Goal: Find contact information: Find contact information

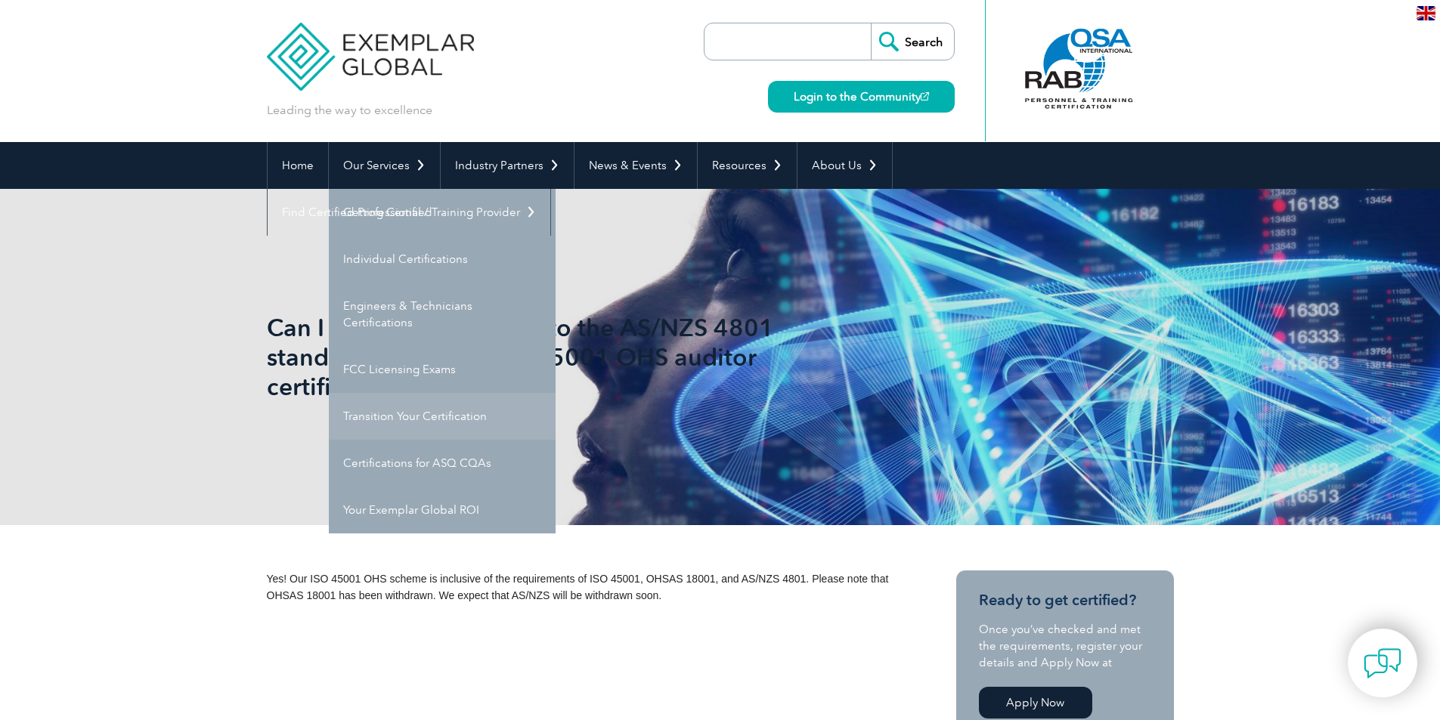
click at [389, 422] on link "Transition Your Certification" at bounding box center [442, 416] width 227 height 47
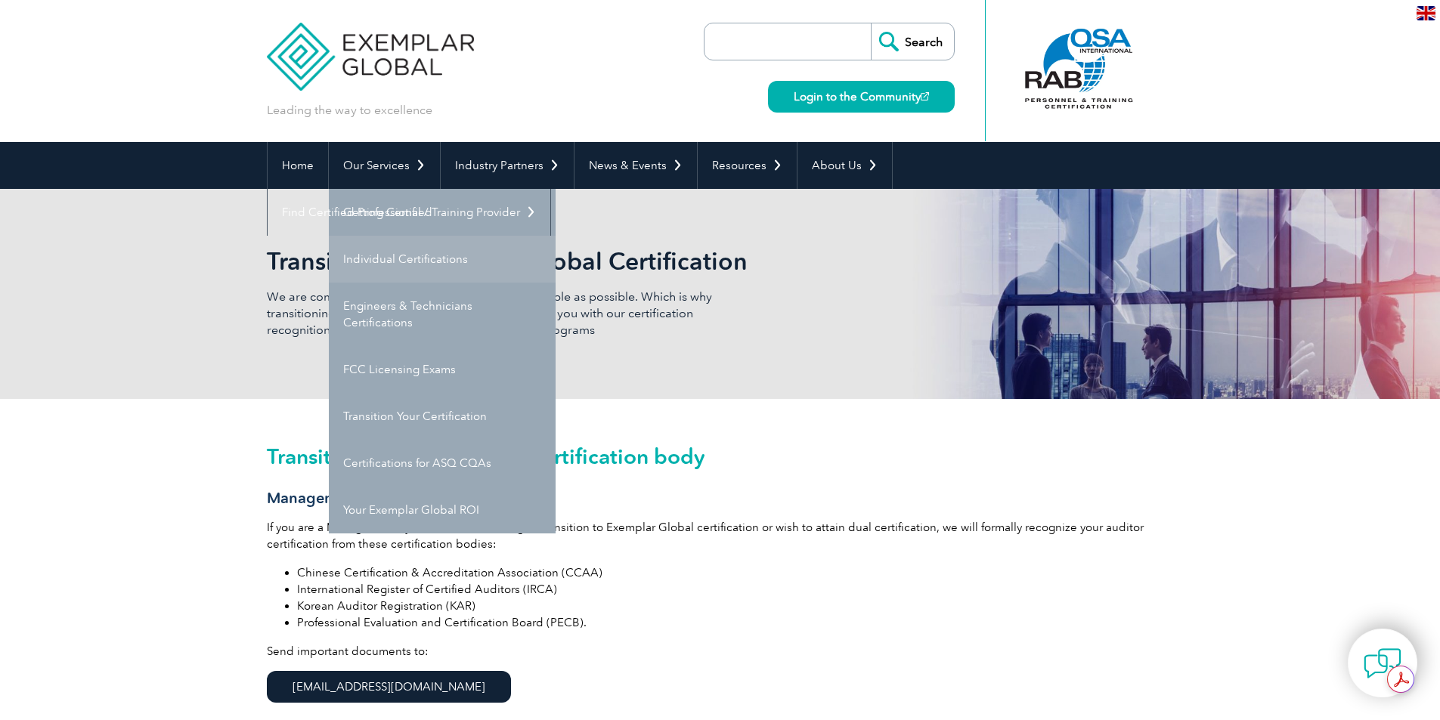
click at [392, 259] on link "Individual Certifications" at bounding box center [442, 259] width 227 height 47
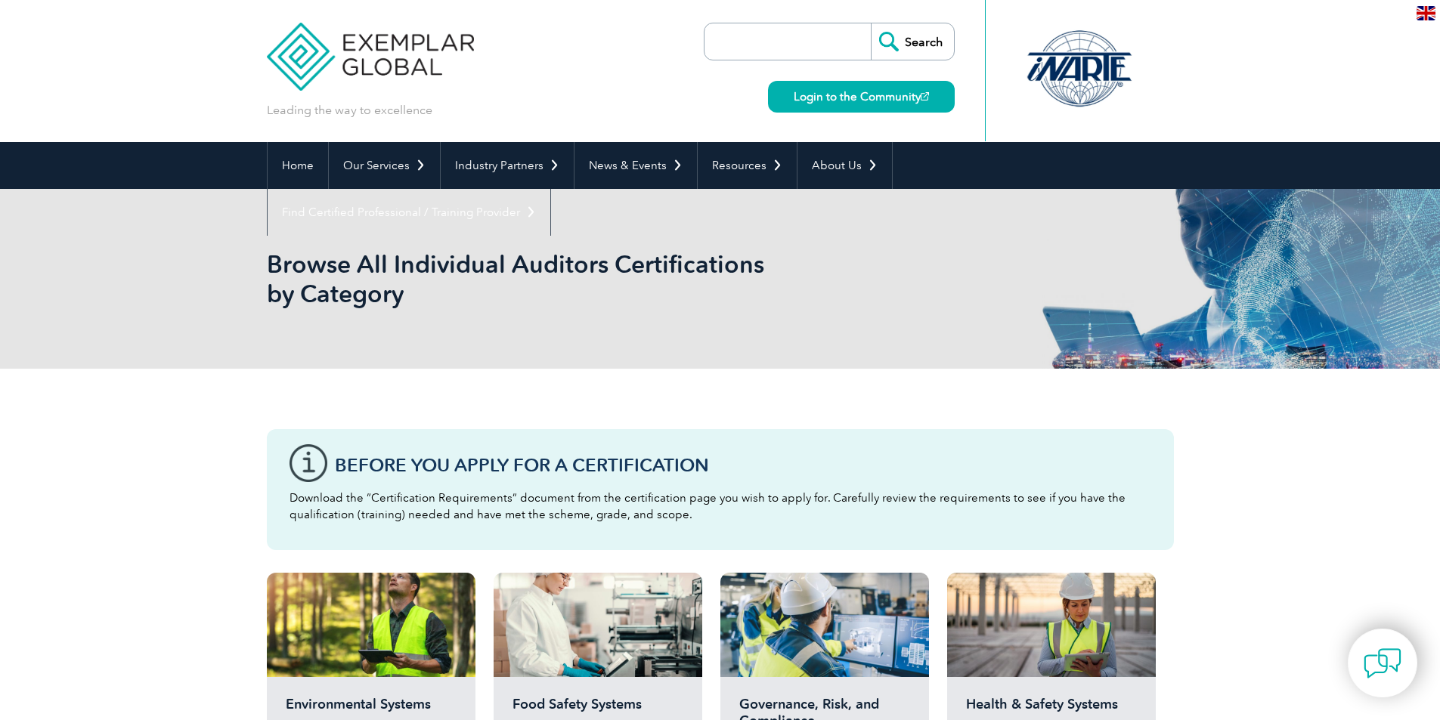
click at [1419, 17] on img at bounding box center [1426, 13] width 19 height 14
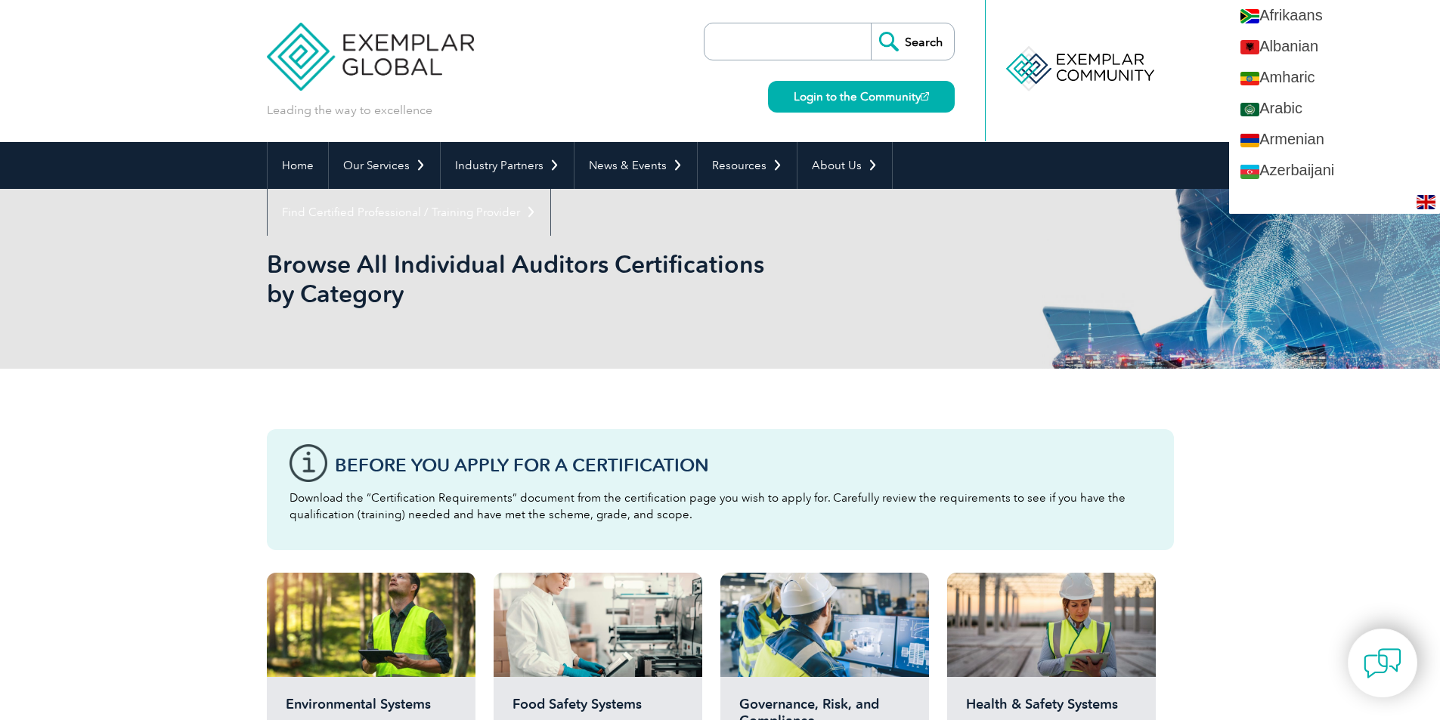
click at [60, 82] on header "Leading the way to excellence Search" at bounding box center [720, 71] width 1440 height 142
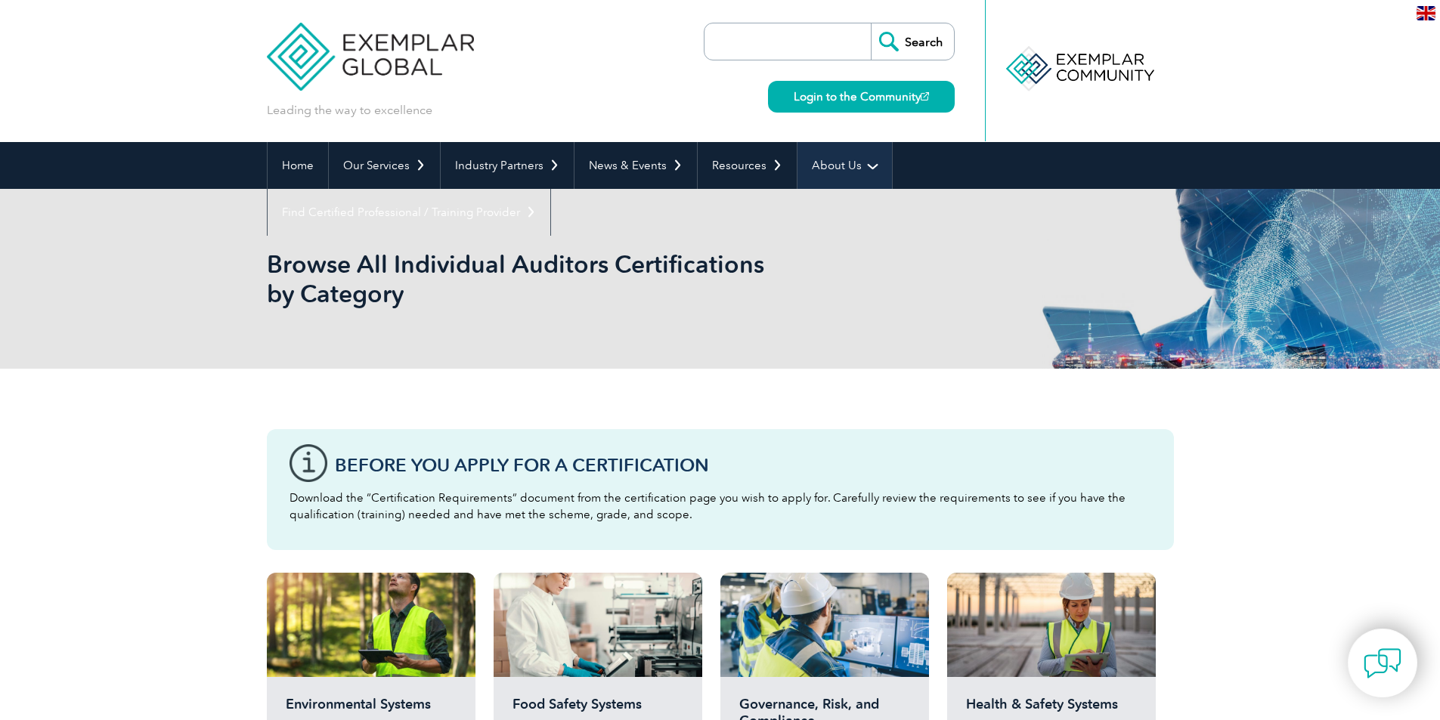
click at [835, 166] on link "About Us" at bounding box center [845, 165] width 94 height 47
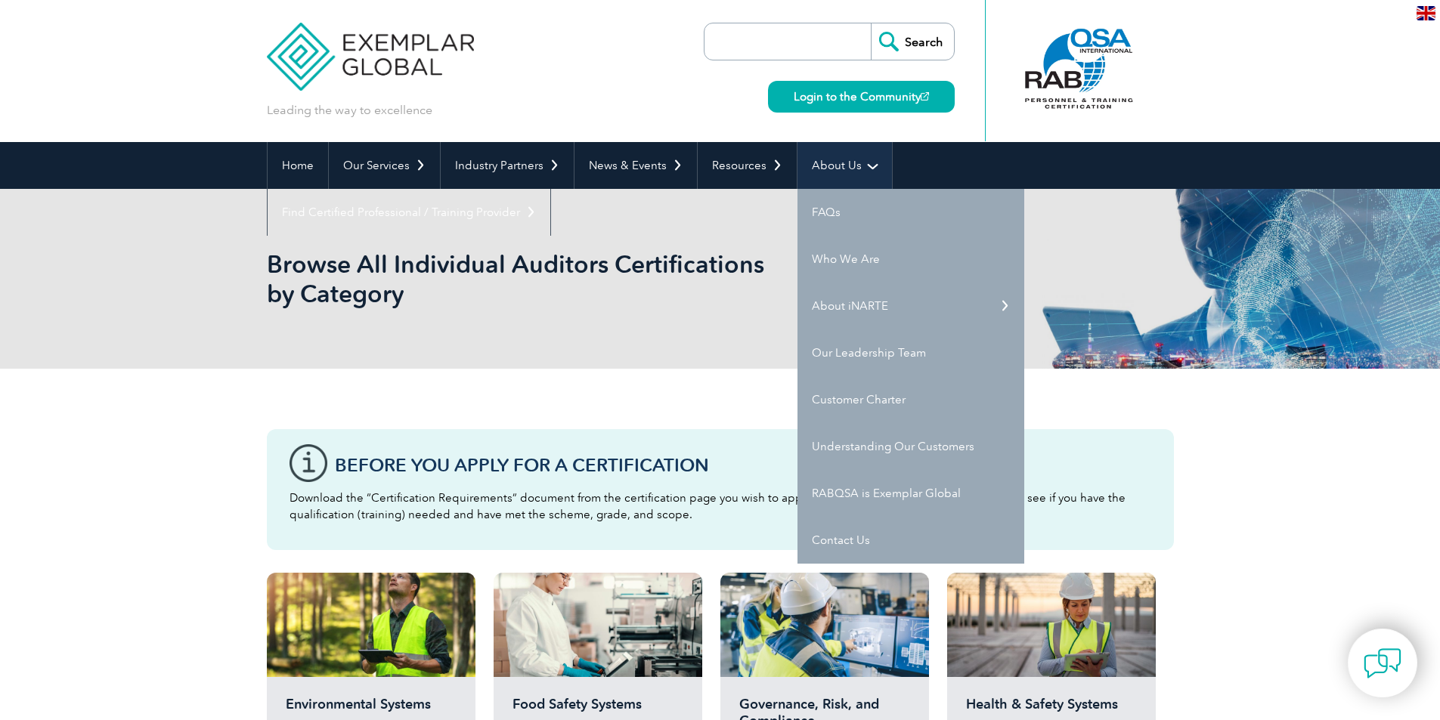
click at [856, 165] on link "About Us" at bounding box center [845, 165] width 94 height 47
click at [833, 531] on link "Contact Us" at bounding box center [911, 540] width 227 height 47
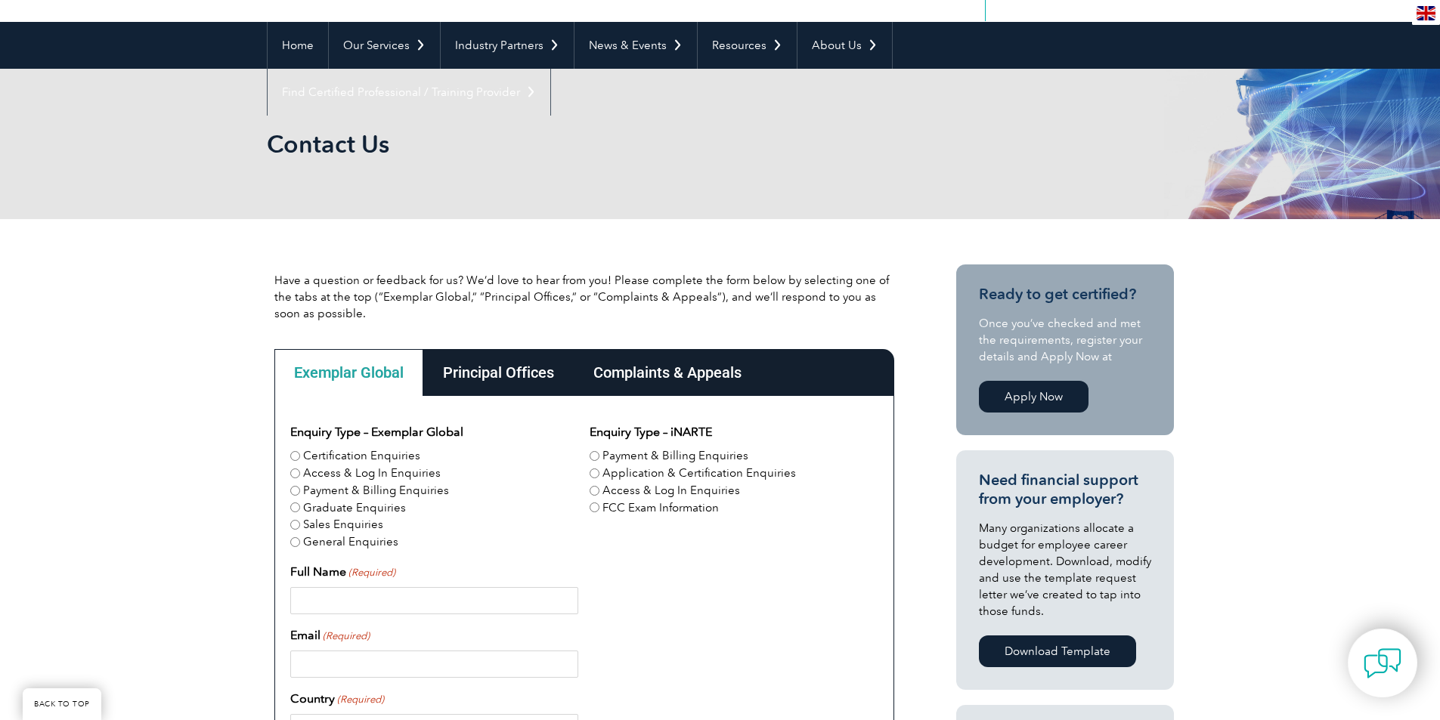
scroll to position [302, 0]
